Goal: Find specific page/section: Find specific page/section

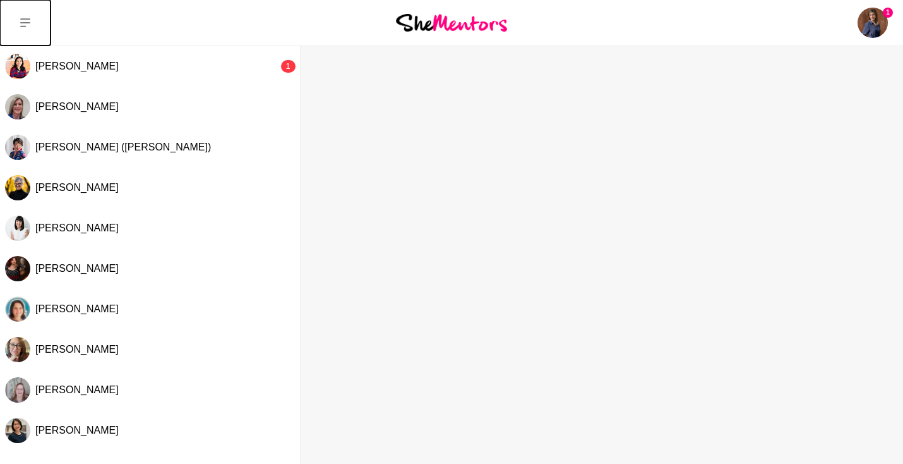
click at [25, 20] on icon at bounding box center [25, 23] width 10 height 10
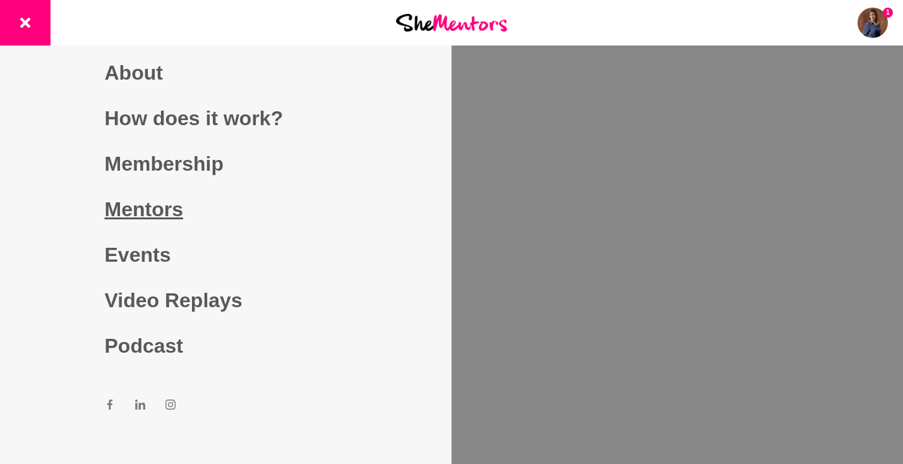
click at [154, 208] on link "Mentors" at bounding box center [226, 208] width 243 height 45
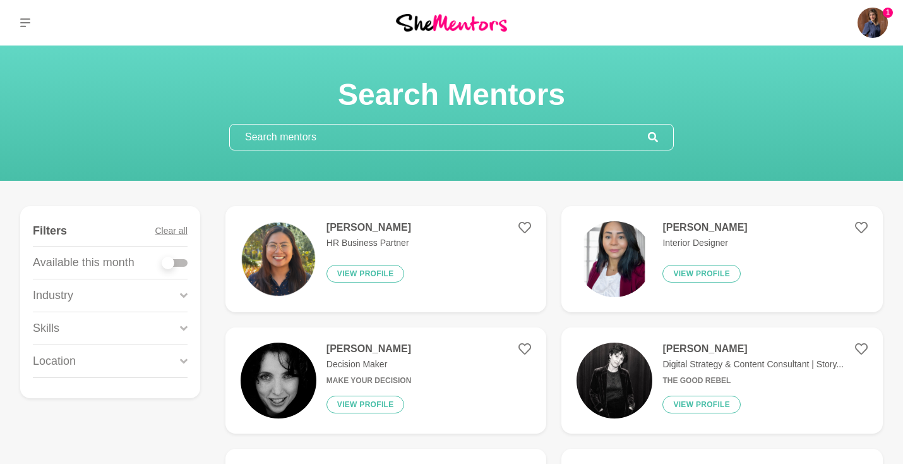
click at [332, 132] on input "text" at bounding box center [439, 136] width 418 height 25
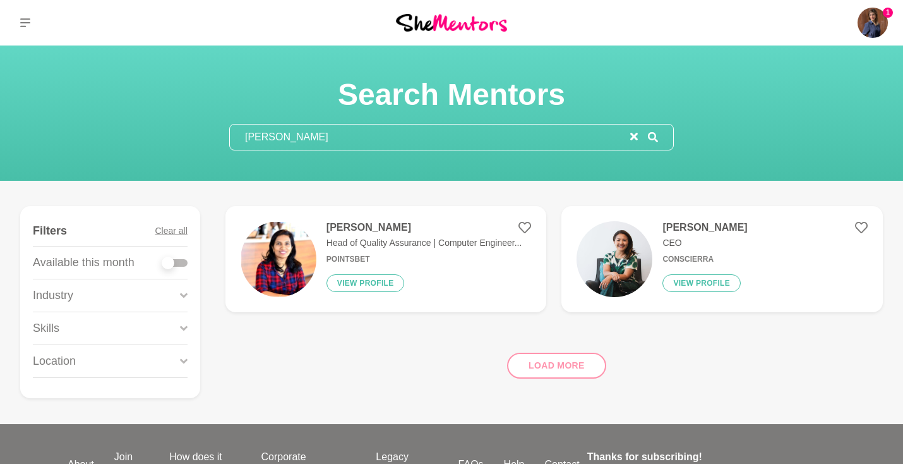
type input "diana"
click at [346, 237] on p "Head of Quality Assurance | Computer Engineer..." at bounding box center [424, 242] width 195 height 13
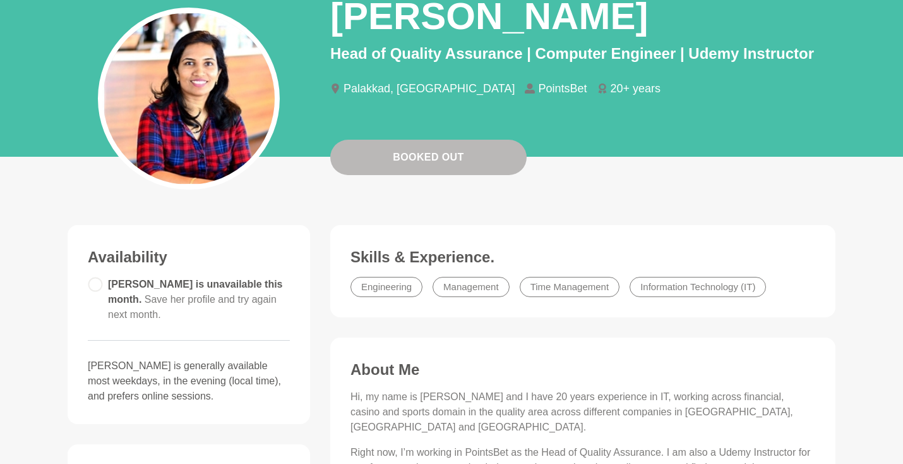
scroll to position [117, 0]
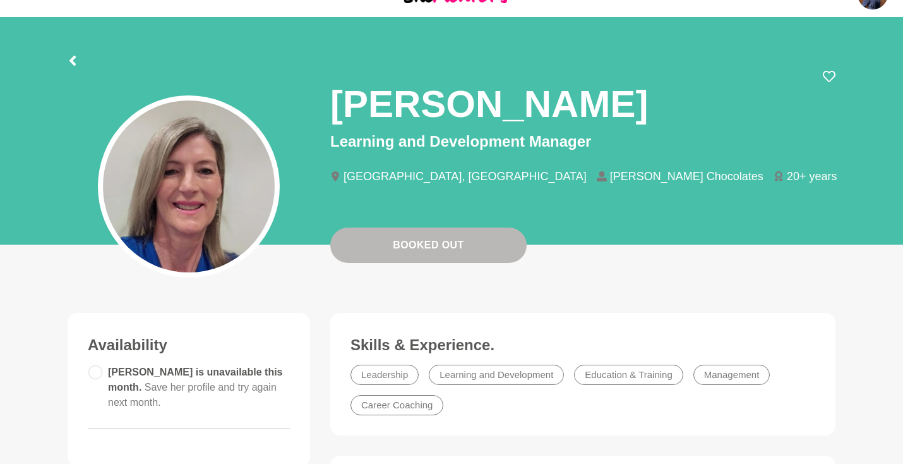
scroll to position [29, 0]
